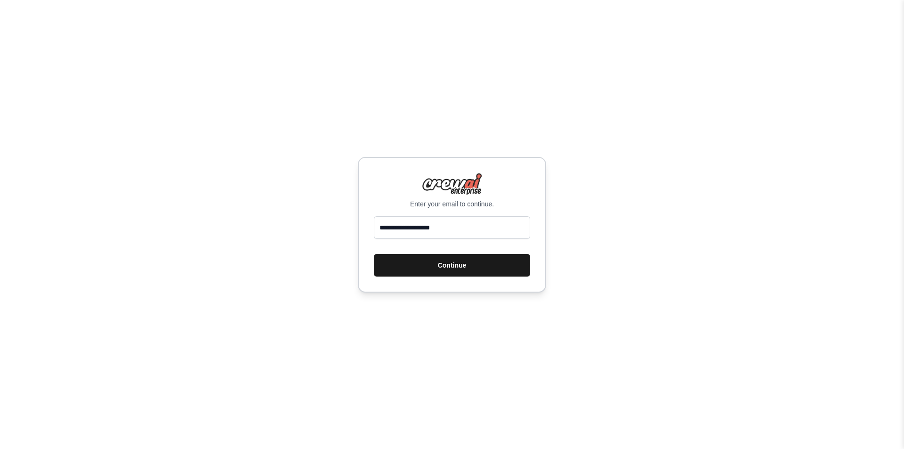
click at [447, 270] on button "Continue" at bounding box center [452, 265] width 156 height 23
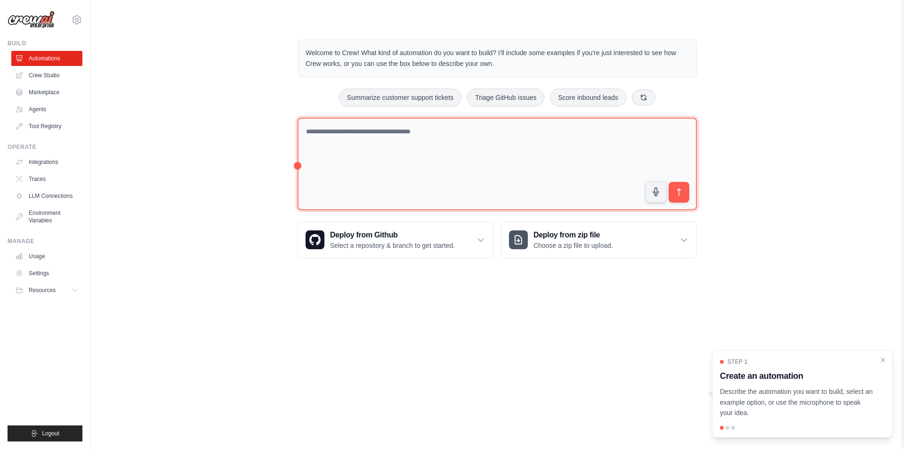
click at [333, 145] on textarea at bounding box center [497, 164] width 399 height 93
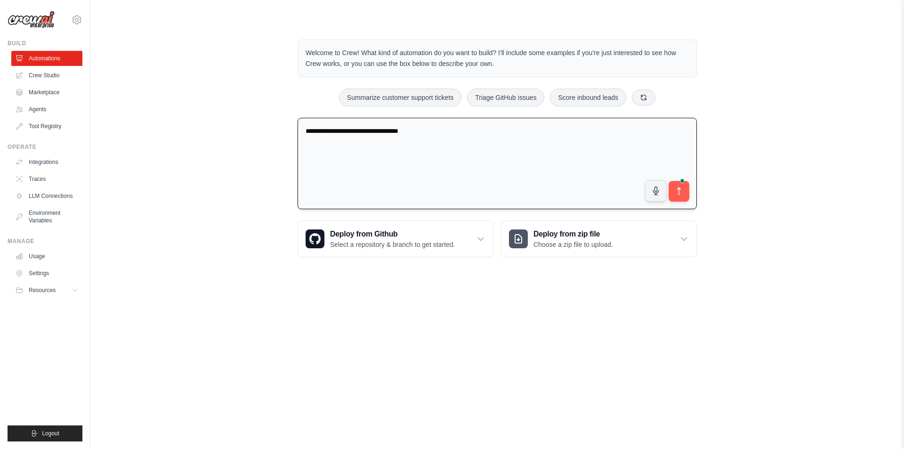
type textarea "**********"
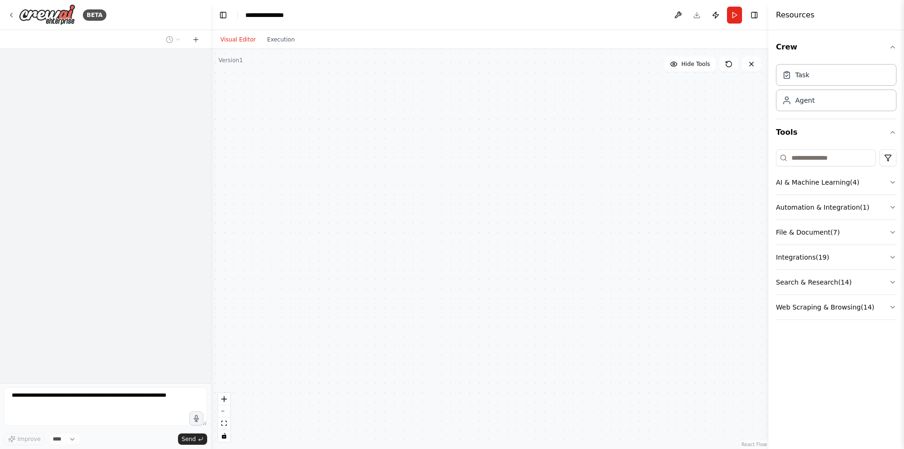
select select "****"
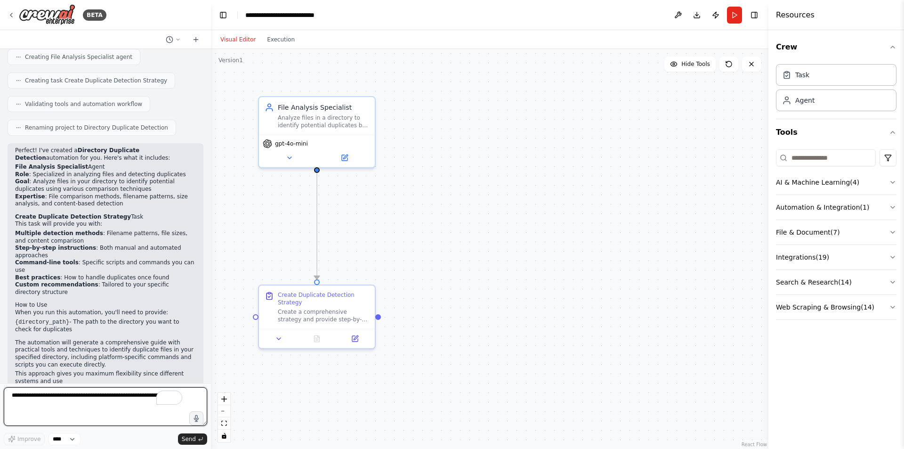
scroll to position [592, 0]
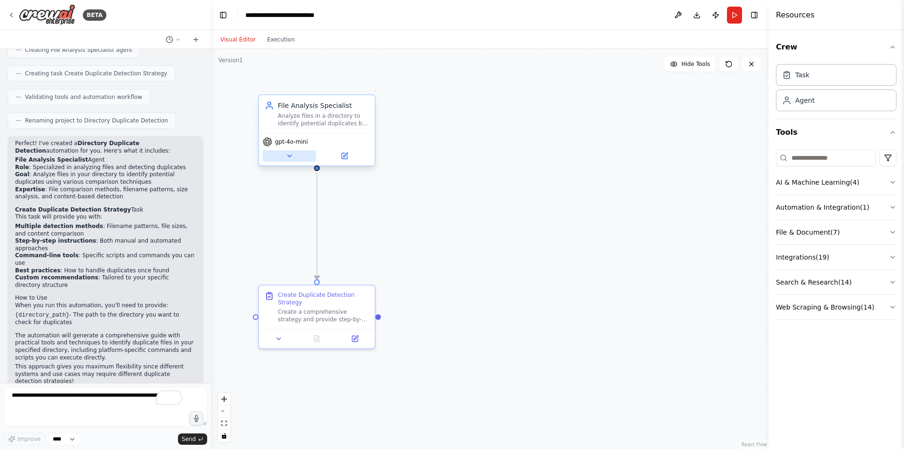
click at [295, 161] on button at bounding box center [289, 155] width 53 height 11
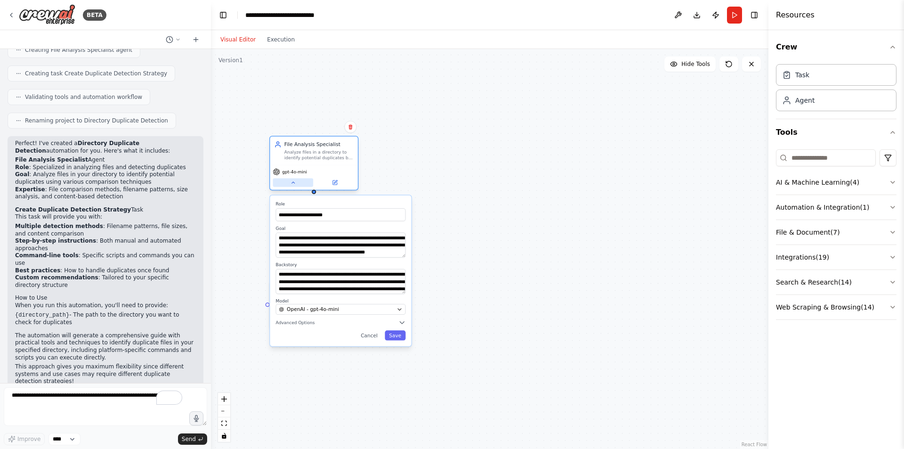
click at [295, 186] on button at bounding box center [293, 182] width 40 height 8
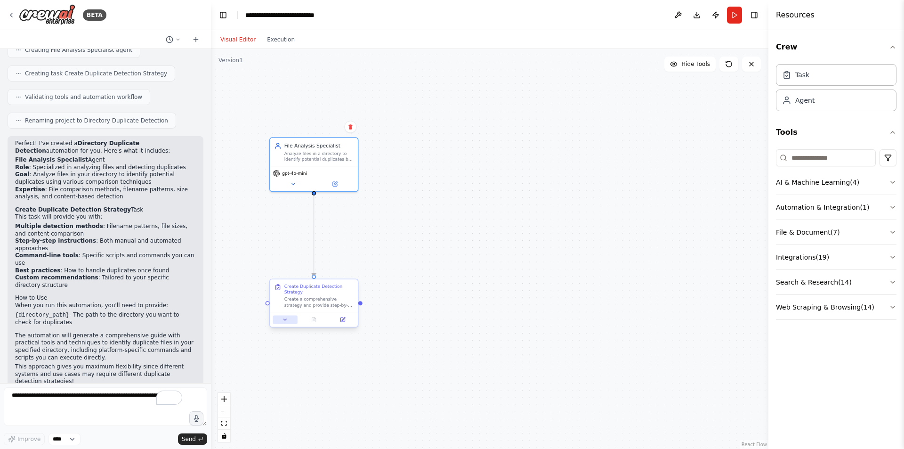
click at [286, 323] on button at bounding box center [285, 319] width 24 height 8
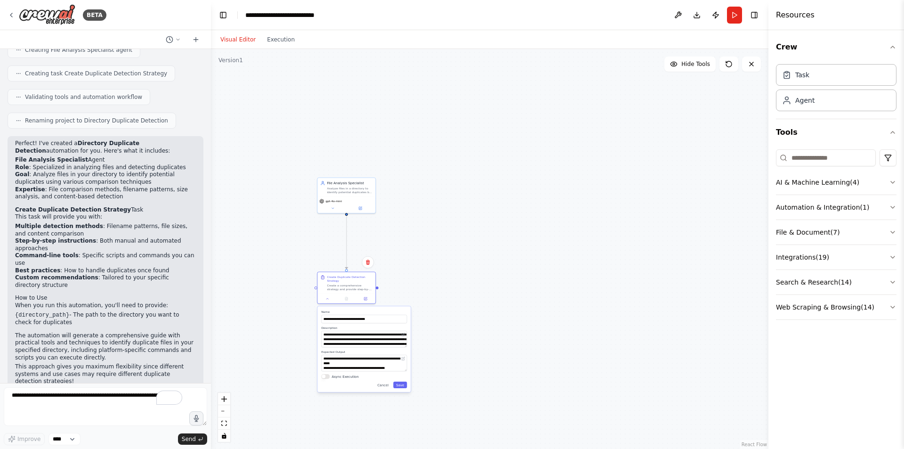
click at [435, 212] on div ".deletable-edge-delete-btn { width: 20px; height: 20px; border: 0px solid #ffff…" at bounding box center [489, 249] width 557 height 400
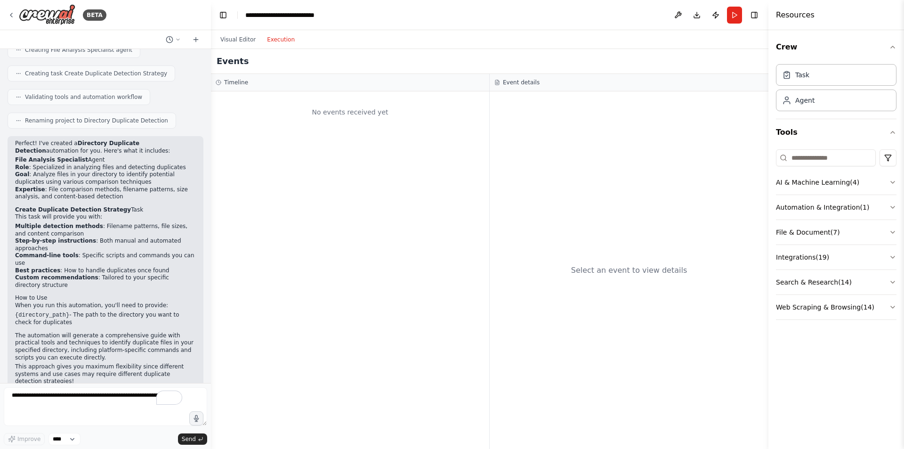
click at [274, 40] on button "Execution" at bounding box center [280, 39] width 39 height 11
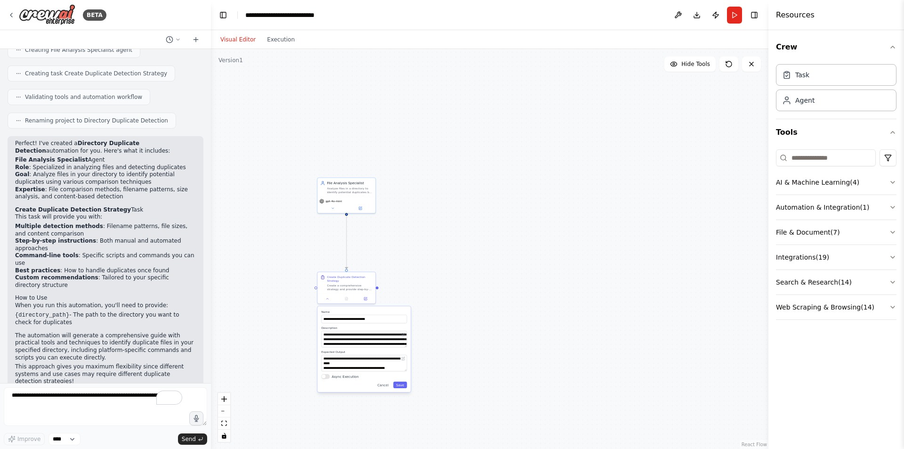
click at [236, 35] on button "Visual Editor" at bounding box center [238, 39] width 47 height 11
click at [846, 231] on button "File & Document ( 7 )" at bounding box center [836, 232] width 121 height 24
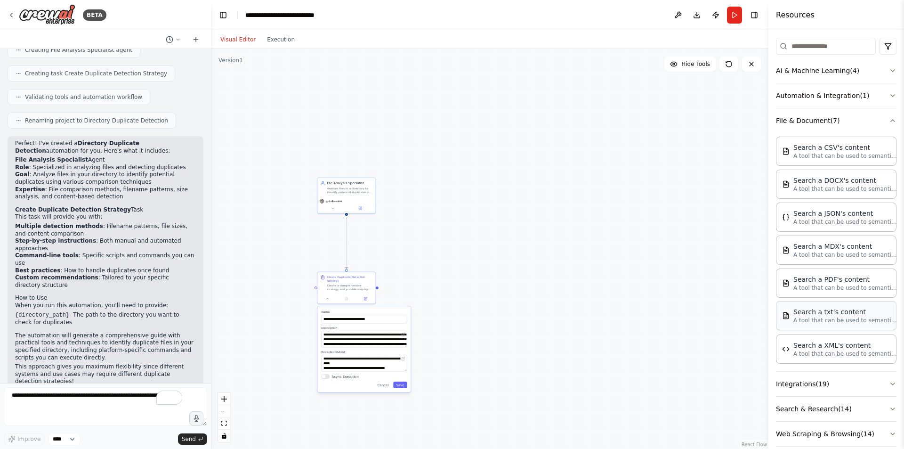
scroll to position [124, 0]
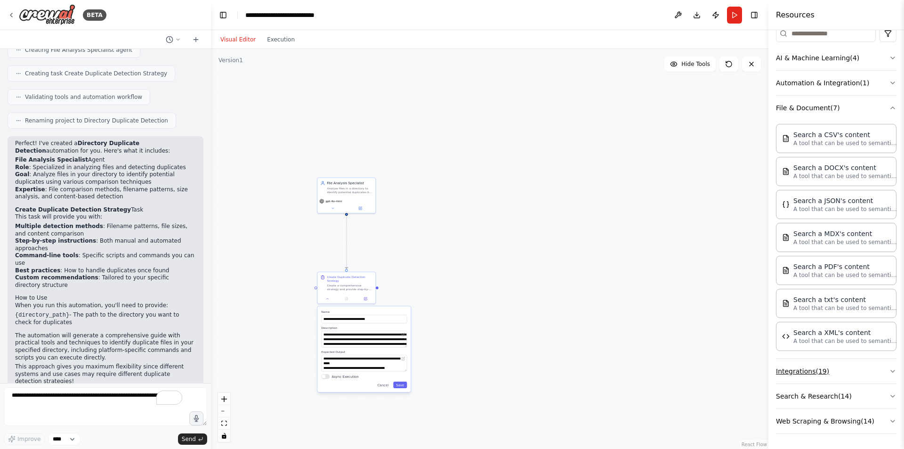
click at [875, 368] on button "Integrations ( 19 )" at bounding box center [836, 371] width 121 height 24
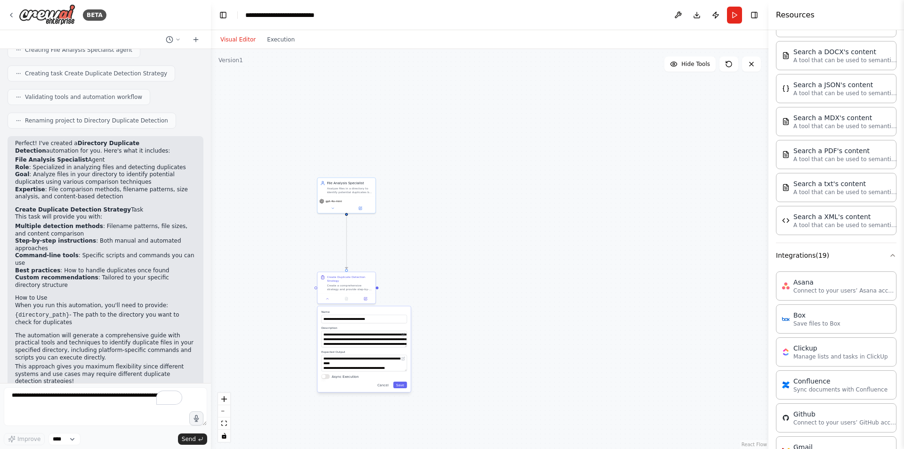
scroll to position [218, 0]
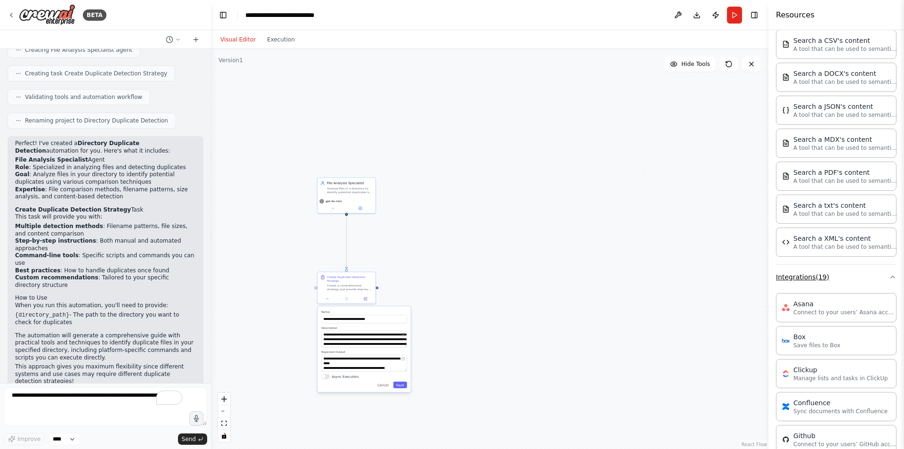
click at [862, 282] on button "Integrations ( 19 )" at bounding box center [836, 277] width 121 height 24
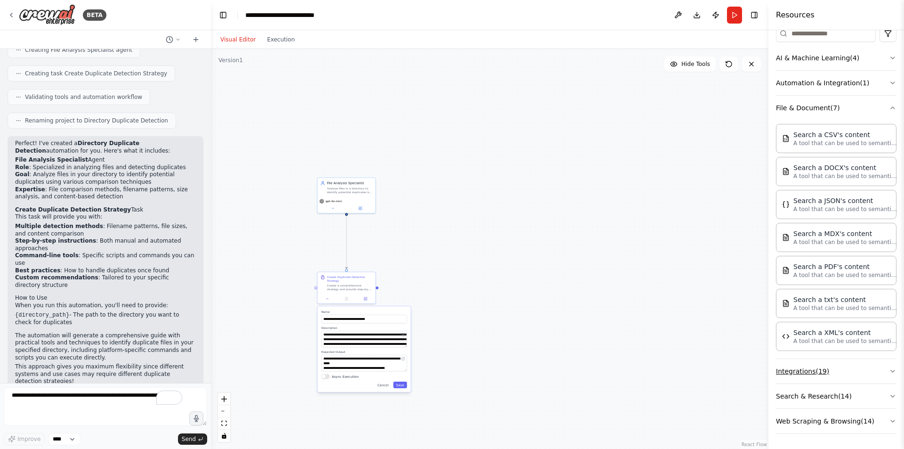
scroll to position [124, 0]
click at [881, 418] on button "Web Scraping & Browsing ( 14 )" at bounding box center [836, 421] width 121 height 24
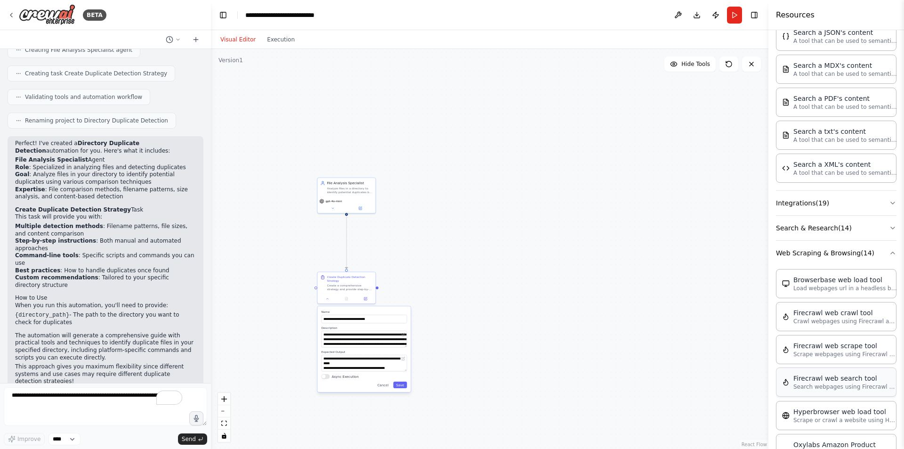
scroll to position [360, 0]
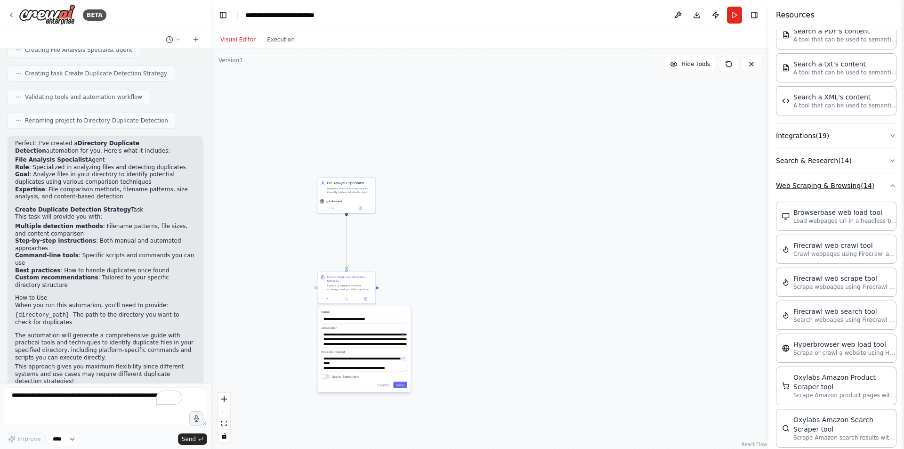
click at [880, 184] on button "Web Scraping & Browsing ( 14 )" at bounding box center [836, 185] width 121 height 24
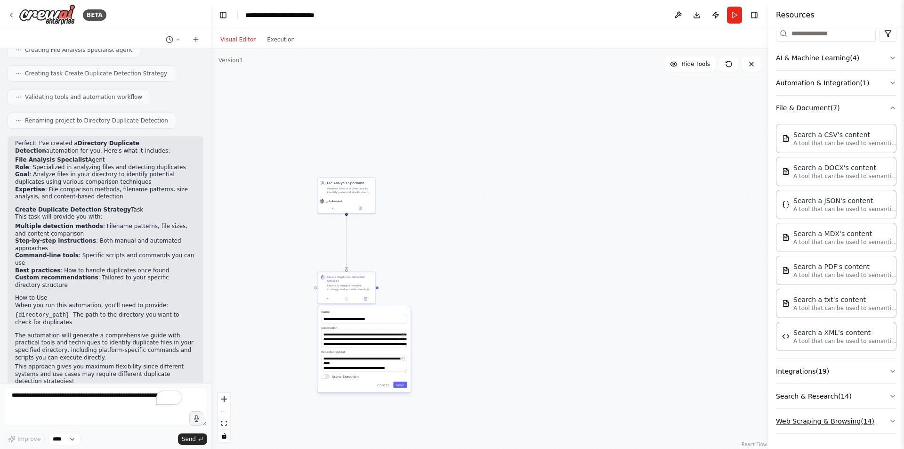
scroll to position [124, 0]
click at [874, 82] on button "Automation & Integration ( 1 )" at bounding box center [836, 83] width 121 height 24
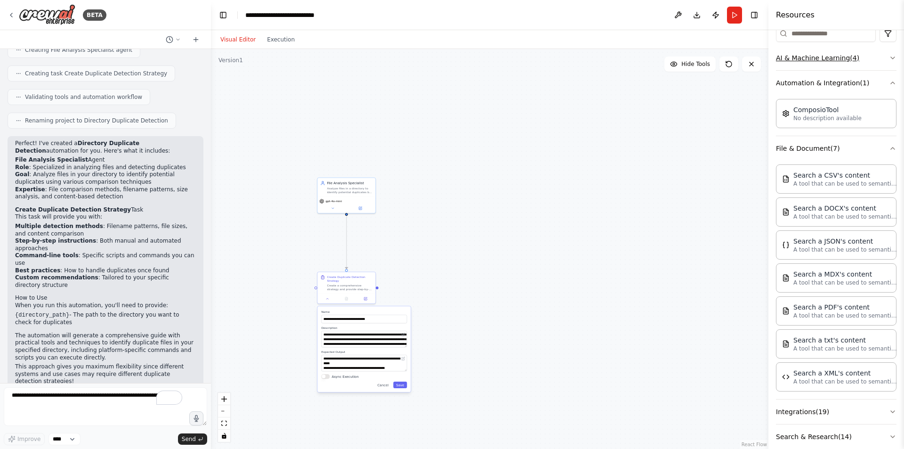
click at [871, 58] on button "AI & Machine Learning ( 4 )" at bounding box center [836, 58] width 121 height 24
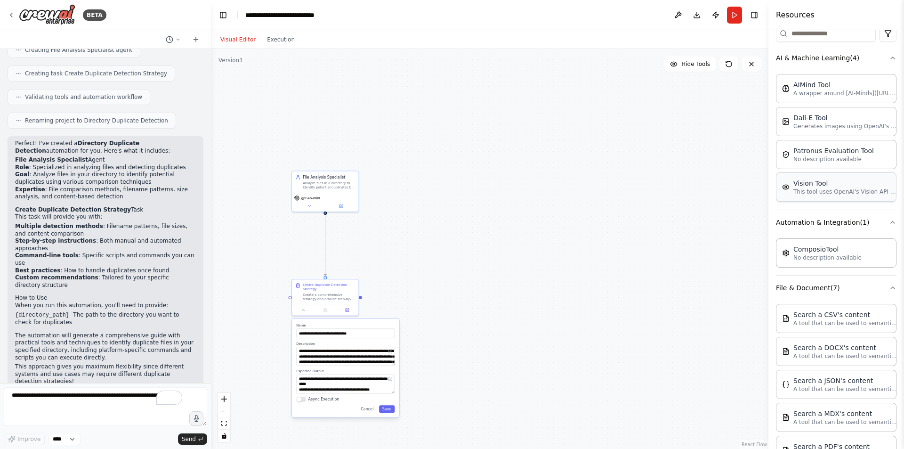
click at [830, 189] on p "This tool uses OpenAI's Vision API to describe the contents of an image." at bounding box center [845, 192] width 104 height 8
click at [786, 184] on img at bounding box center [786, 187] width 8 height 8
click at [828, 183] on div "Vision Tool" at bounding box center [845, 182] width 104 height 9
click at [392, 412] on button "Save" at bounding box center [387, 409] width 16 height 8
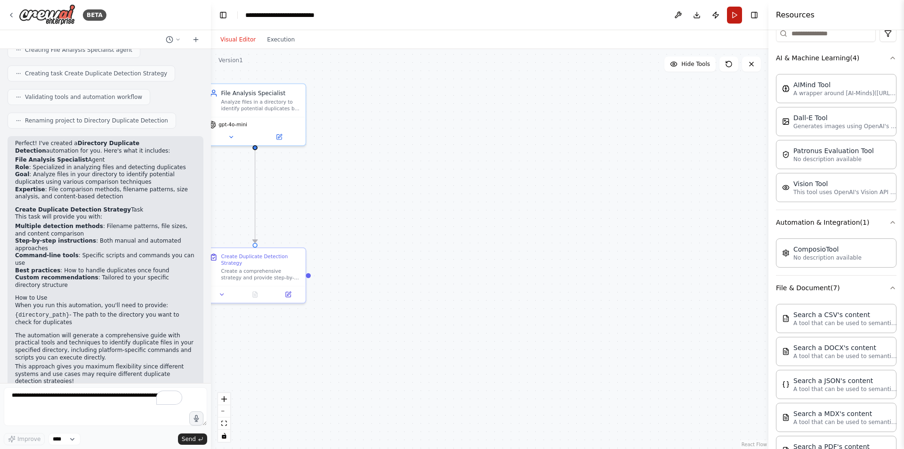
click at [730, 21] on button "Run" at bounding box center [734, 15] width 15 height 17
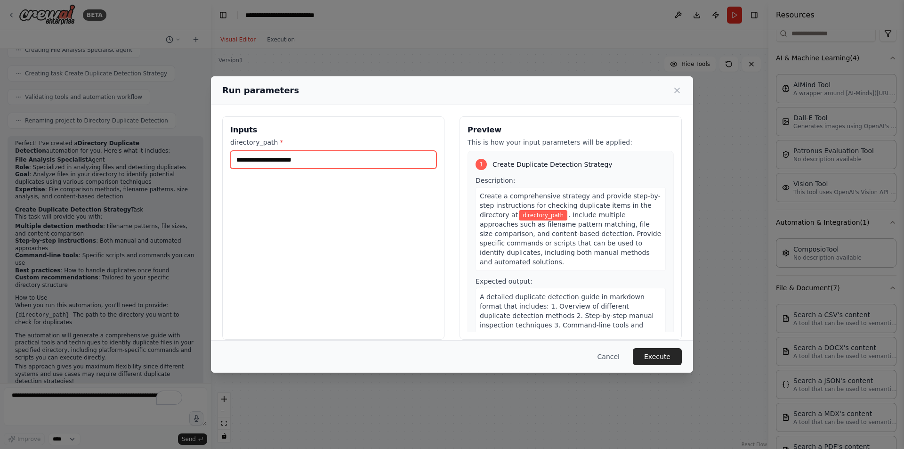
click at [371, 157] on input "directory_path *" at bounding box center [333, 160] width 206 height 18
click at [322, 160] on input "directory_path *" at bounding box center [333, 160] width 206 height 18
paste input "**********"
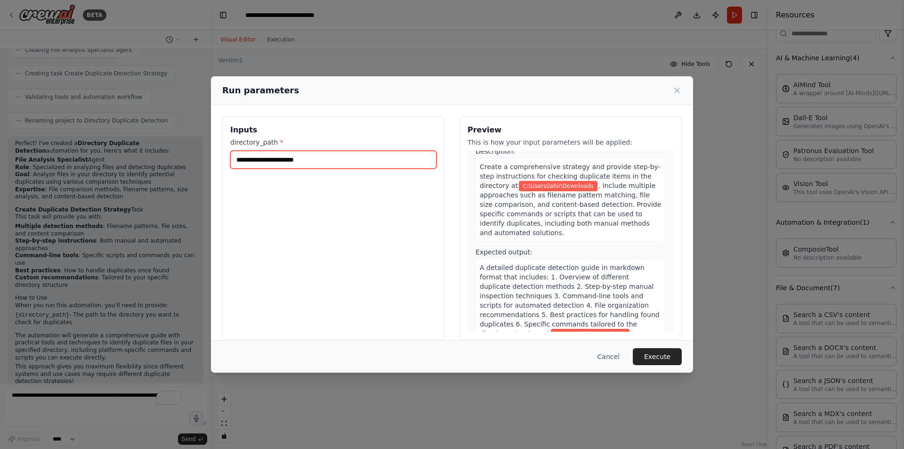
scroll to position [11, 0]
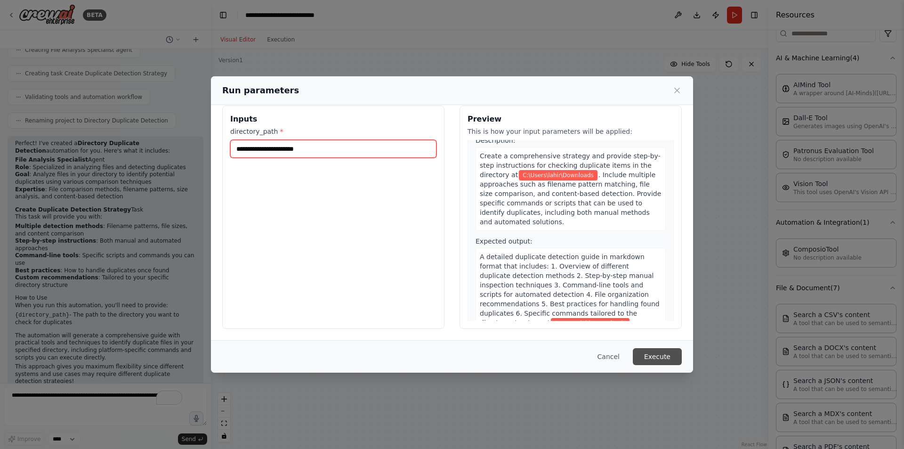
type input "**********"
click at [644, 353] on button "Execute" at bounding box center [657, 356] width 49 height 17
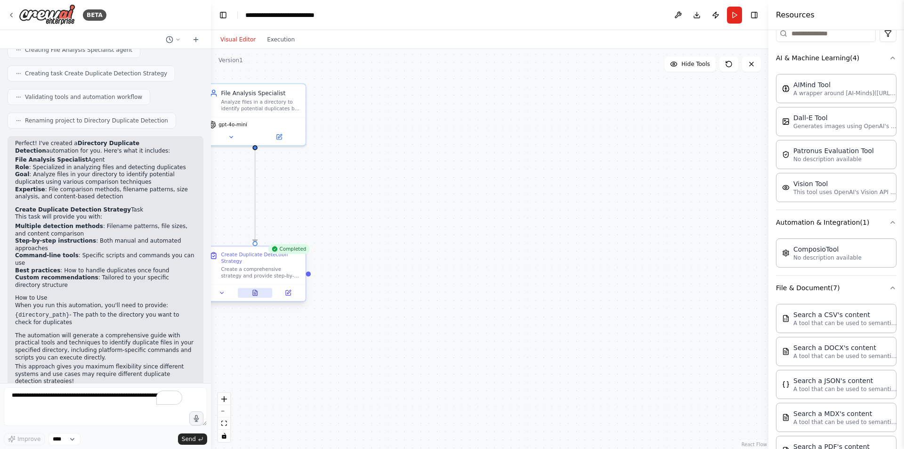
click at [259, 291] on button at bounding box center [255, 293] width 35 height 10
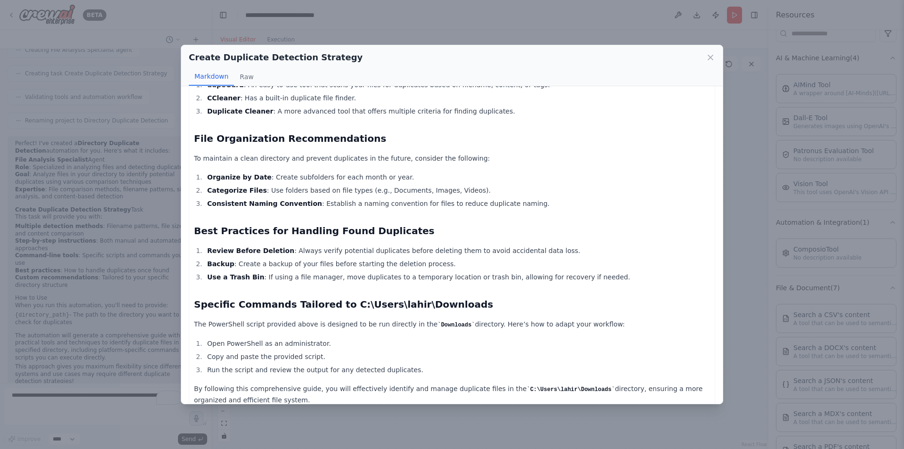
scroll to position [613, 0]
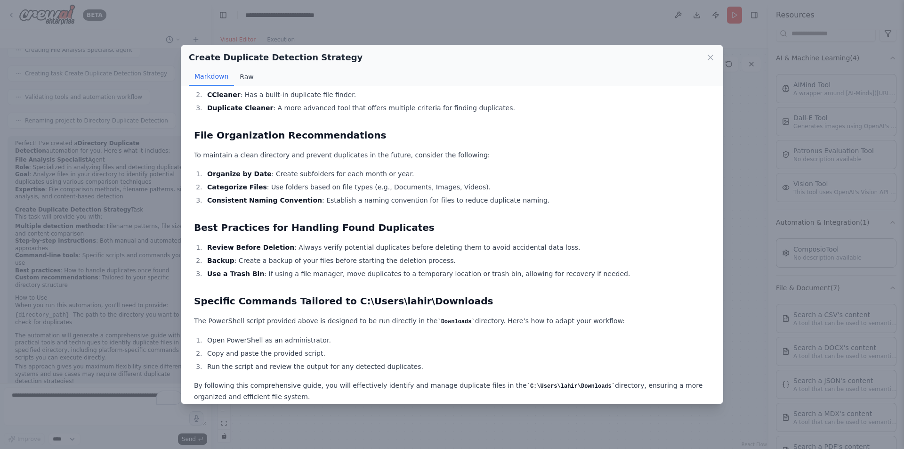
click at [243, 80] on button "Raw" at bounding box center [246, 77] width 25 height 18
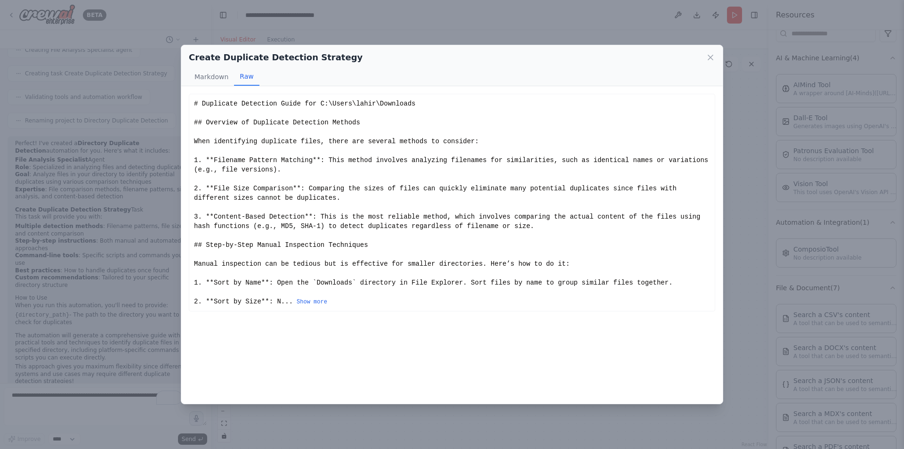
scroll to position [0, 0]
click at [750, 140] on div "Create Duplicate Detection Strategy Markdown Raw Duplicate Detection Guide for …" at bounding box center [452, 224] width 904 height 449
